Goal: Contribute content

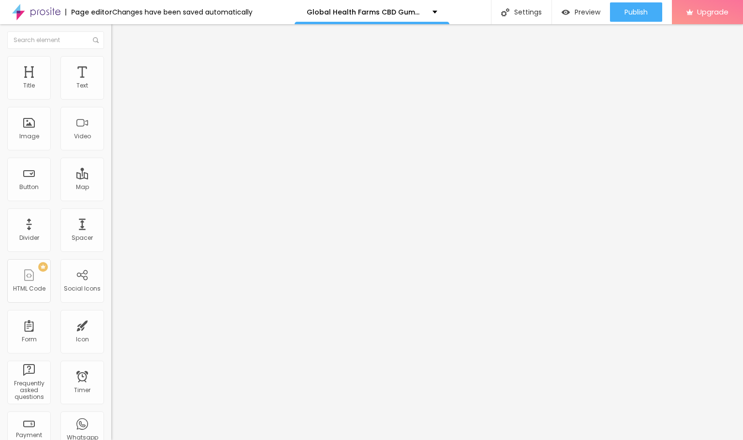
click at [111, 74] on ul "Content Style Advanced" at bounding box center [166, 60] width 111 height 29
click at [120, 64] on span "Style" at bounding box center [127, 62] width 14 height 8
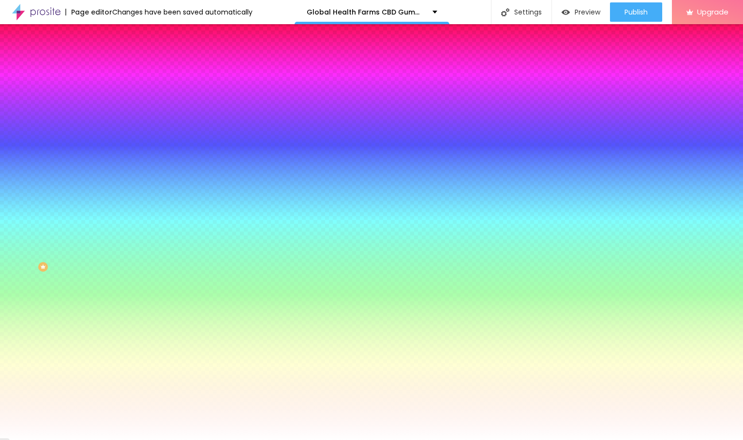
click at [111, 89] on span "Change image" at bounding box center [137, 85] width 52 height 8
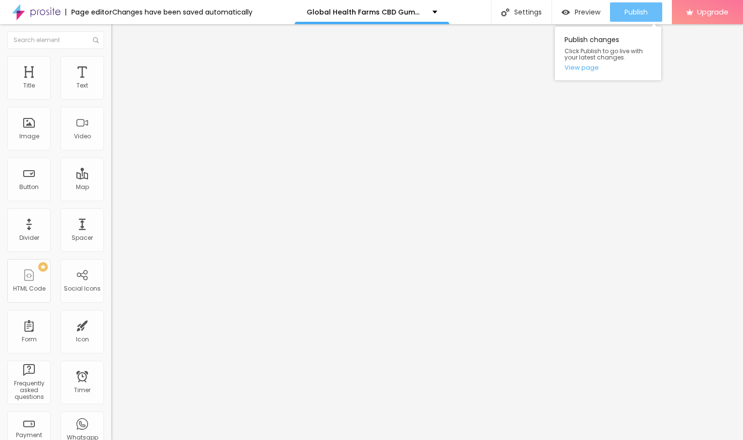
click at [627, 11] on span "Publish" at bounding box center [635, 12] width 23 height 8
